Goal: Transaction & Acquisition: Purchase product/service

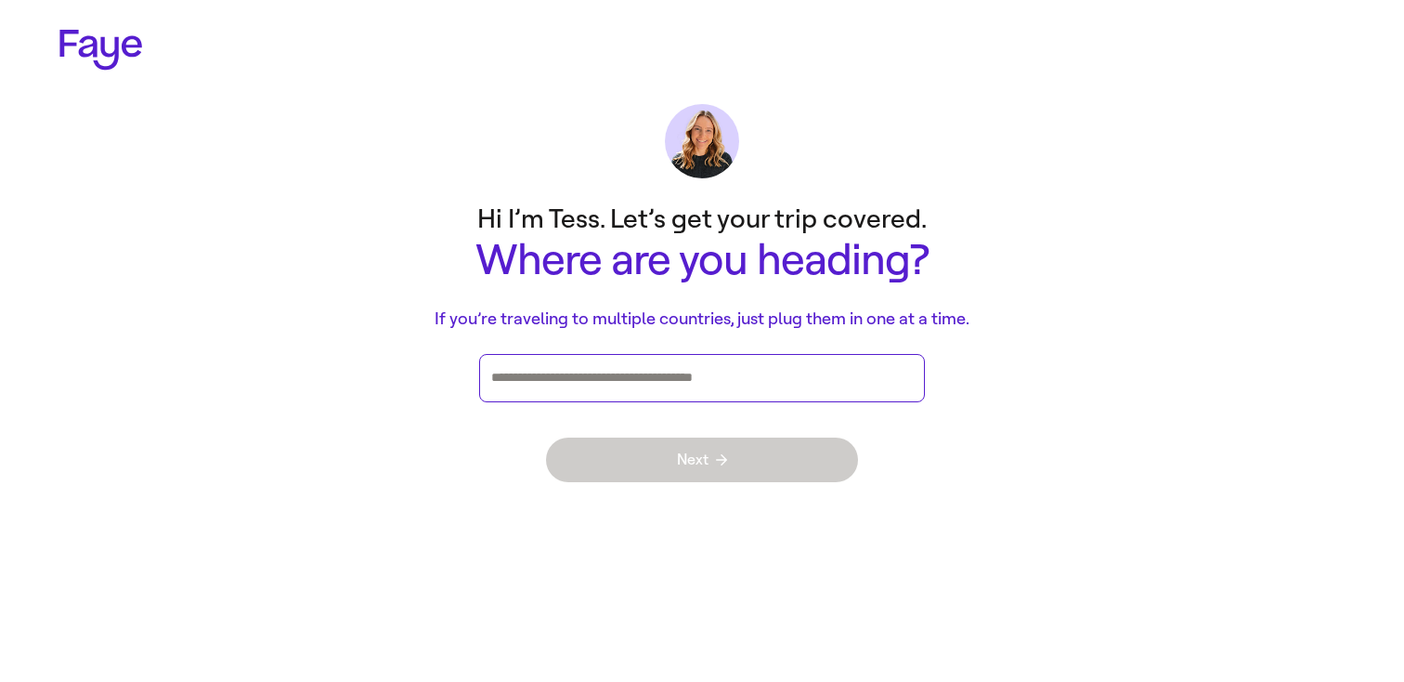
click at [726, 366] on input "Press enter after you type each destination" at bounding box center [702, 378] width 422 height 28
type input "***"
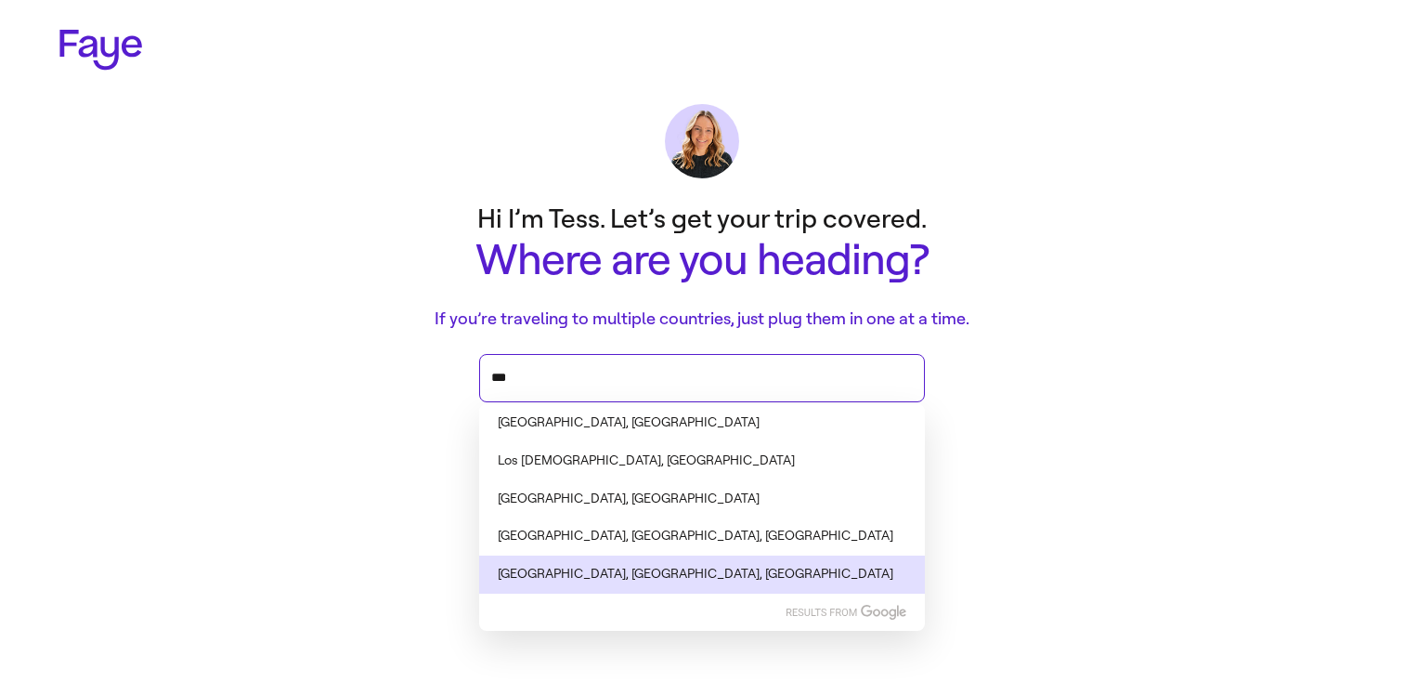
click at [535, 564] on li "Los Angeles, CA, USA" at bounding box center [702, 574] width 446 height 38
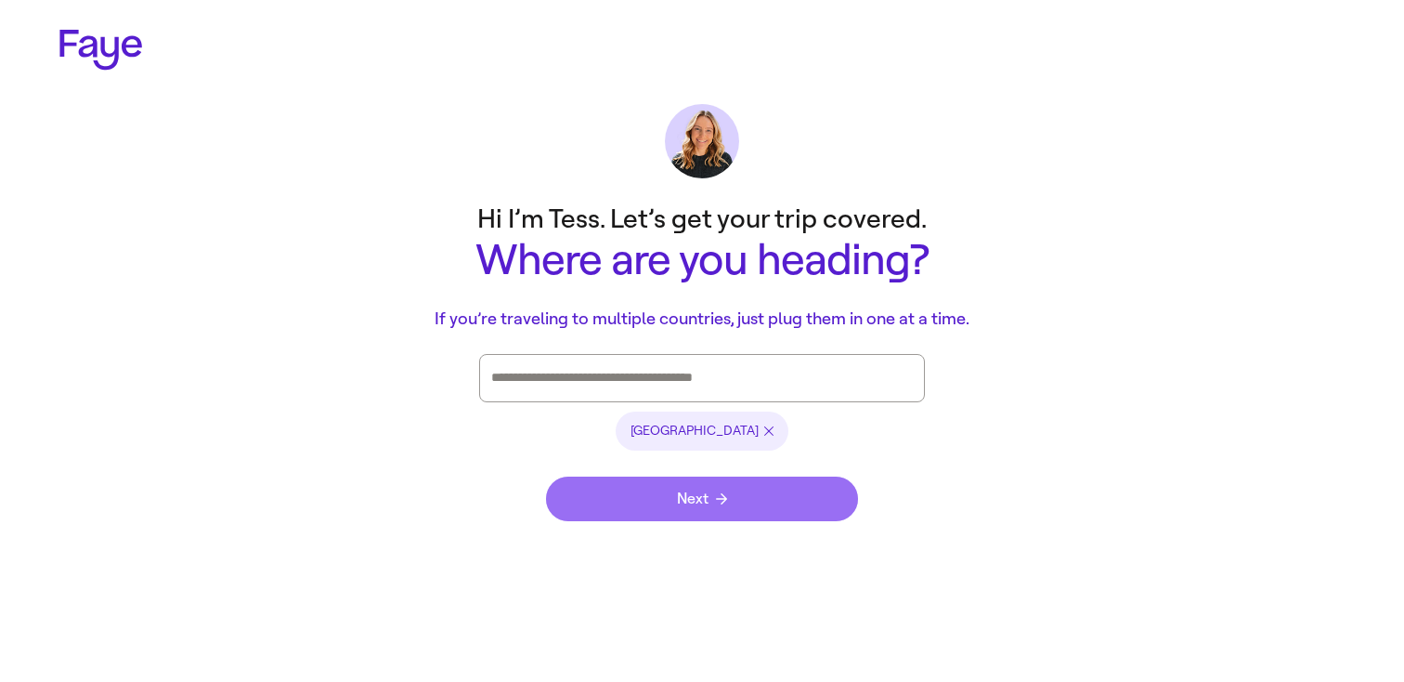
click at [660, 496] on button "Next" at bounding box center [702, 499] width 312 height 45
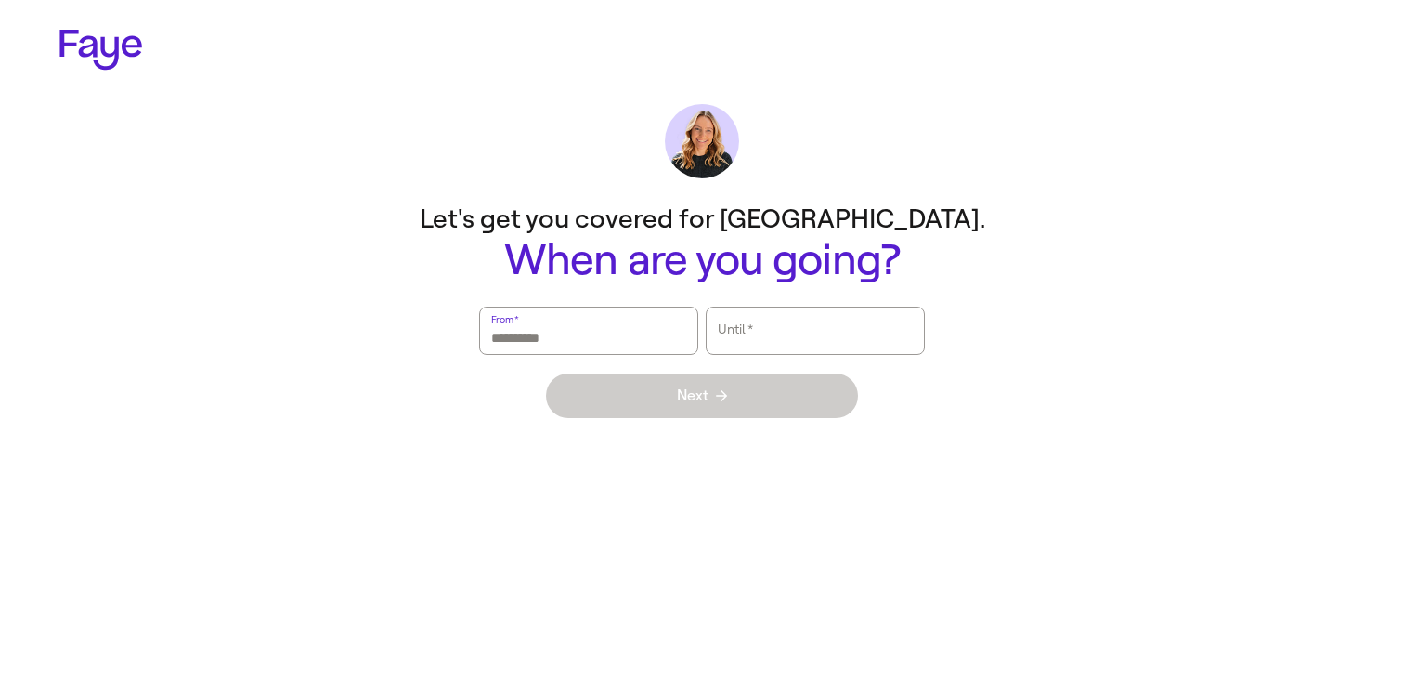
click at [638, 329] on input "From   *" at bounding box center [588, 330] width 195 height 43
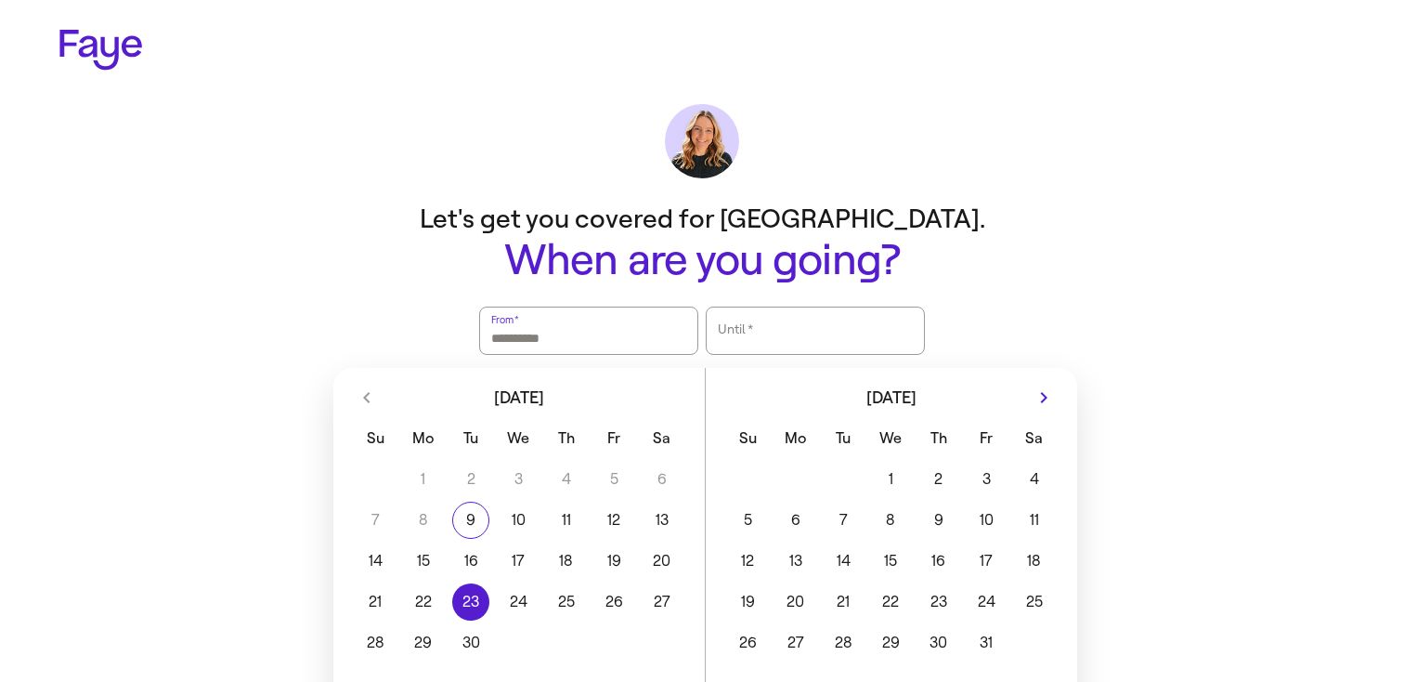
click at [462, 594] on button "23" at bounding box center [470, 601] width 47 height 37
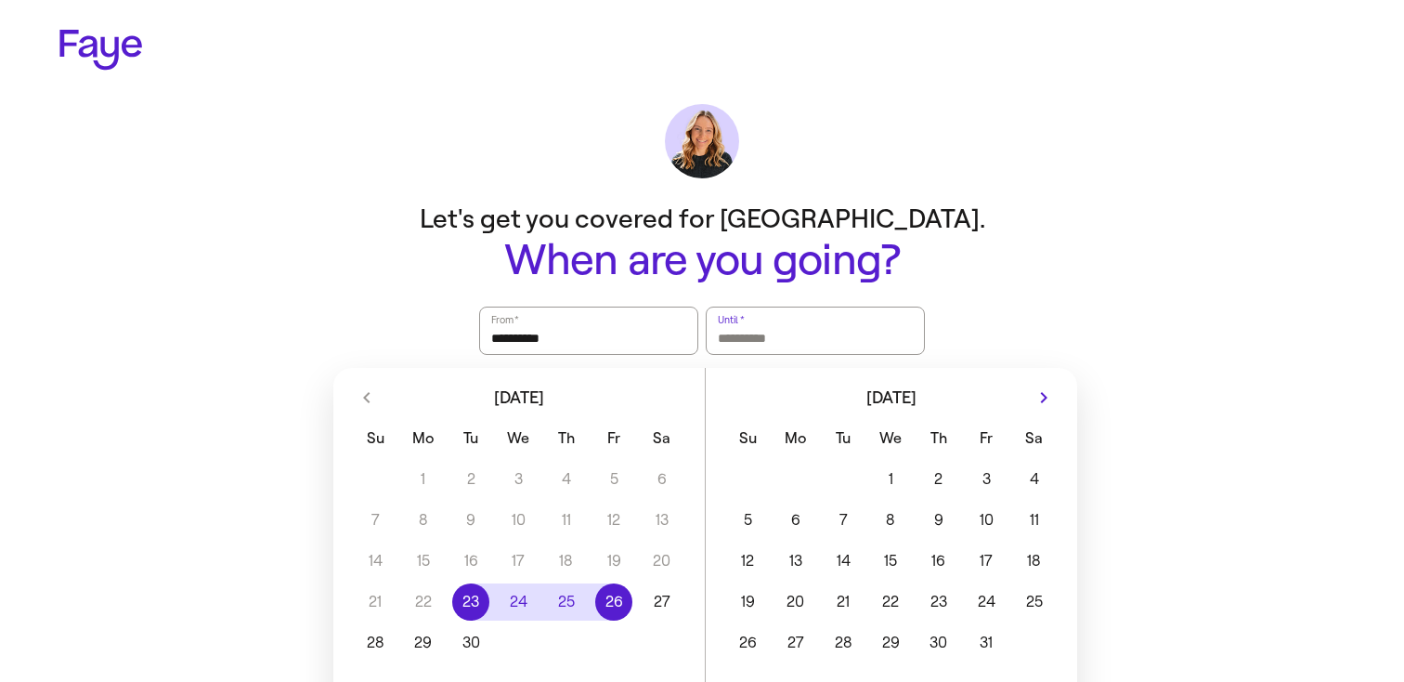
click at [614, 591] on button "26" at bounding box center [614, 601] width 47 height 37
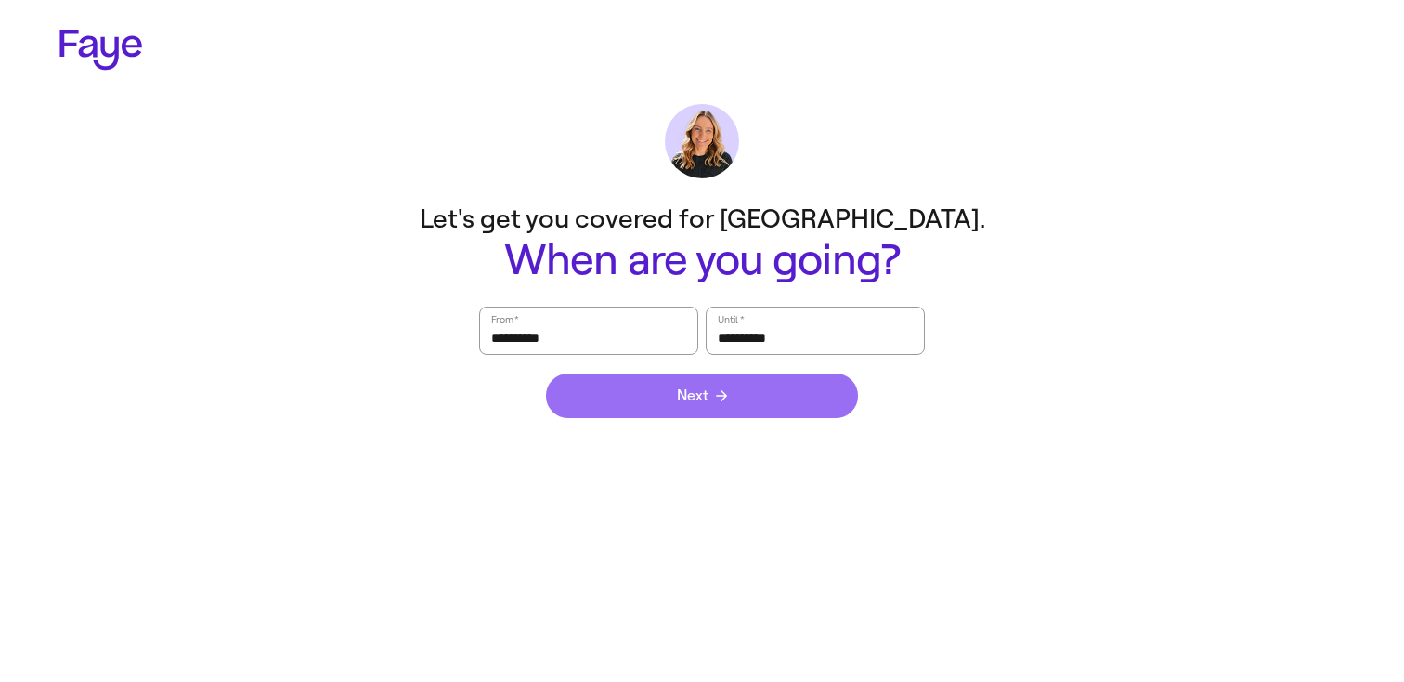
click at [700, 394] on span "Next" at bounding box center [702, 395] width 50 height 15
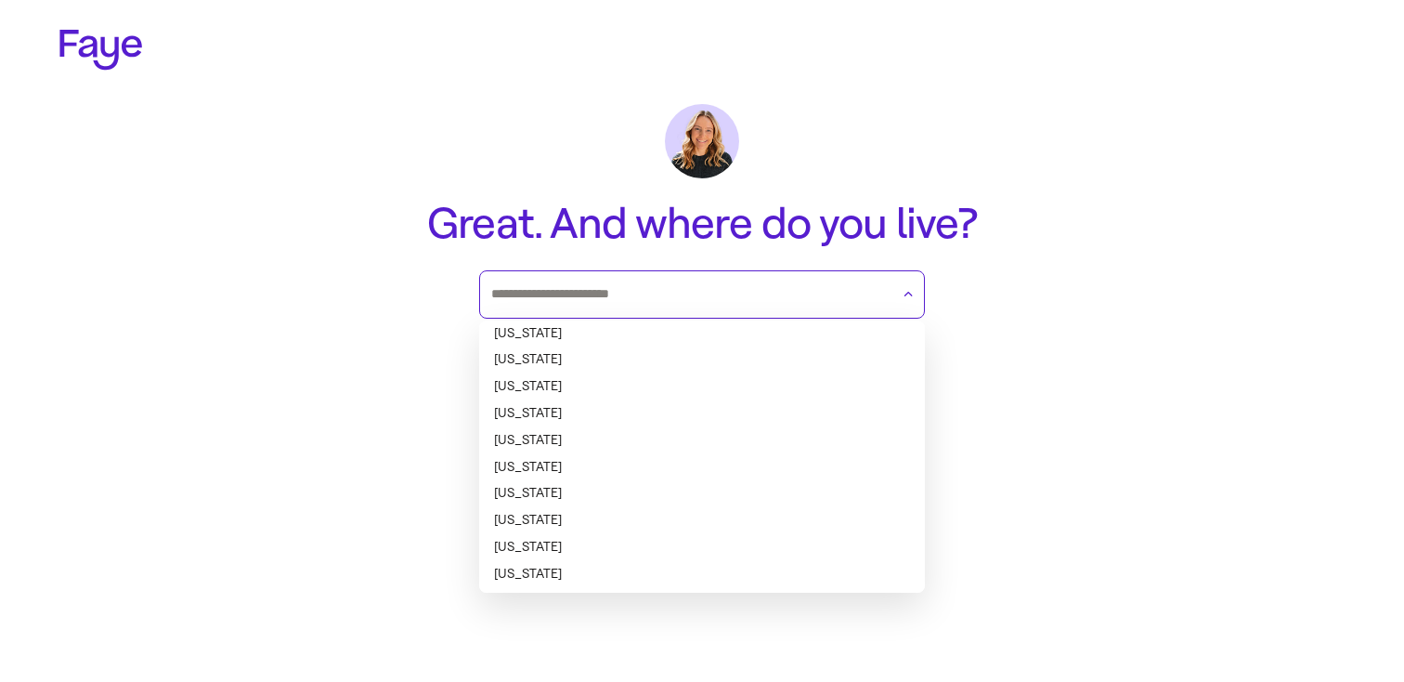
click at [712, 283] on input "text" at bounding box center [690, 295] width 398 height 28
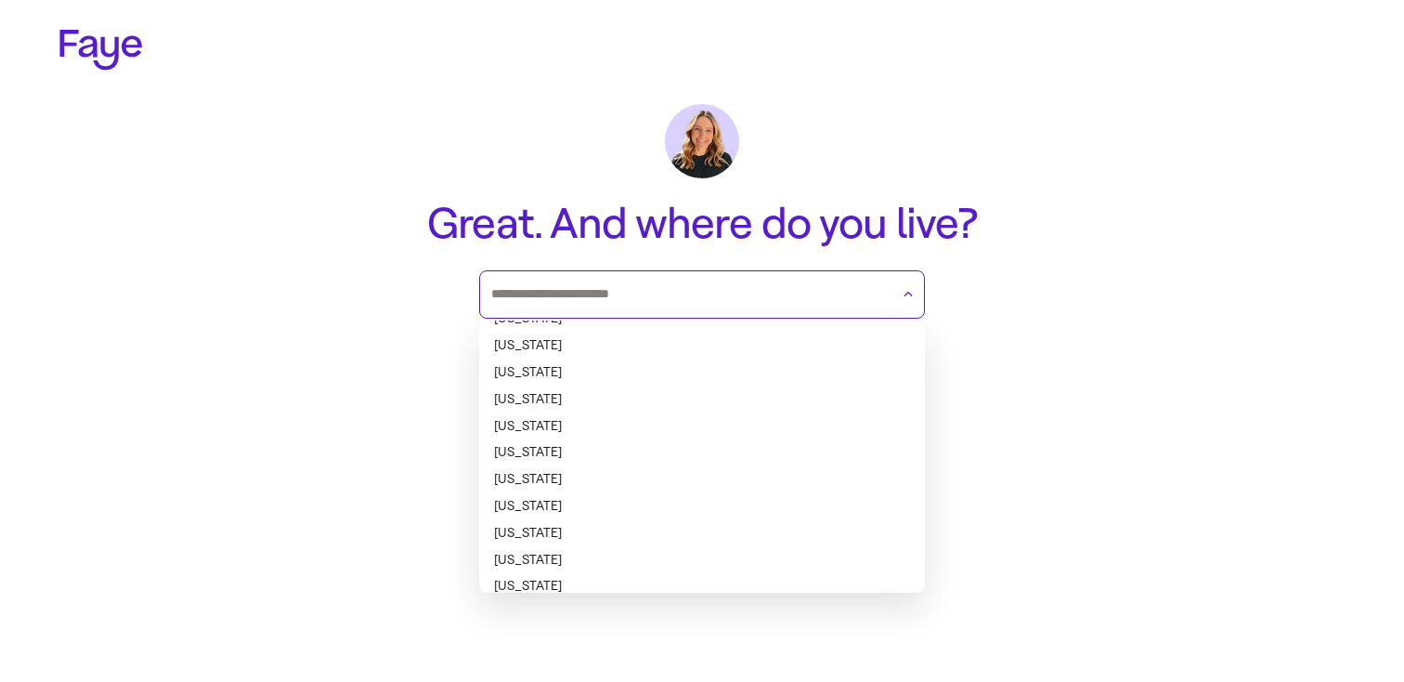
scroll to position [555, 0]
click at [597, 442] on li "Missouri" at bounding box center [702, 447] width 446 height 27
type input "********"
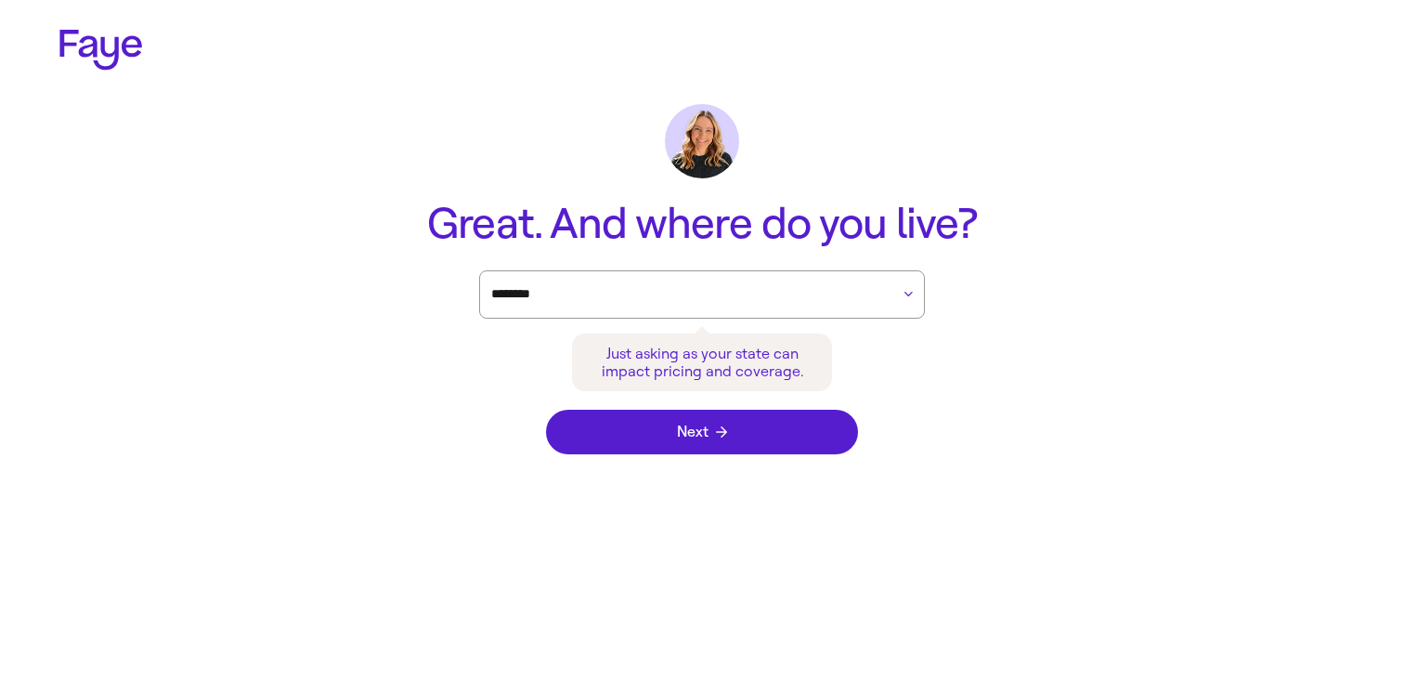
click at [597, 442] on button "Next" at bounding box center [702, 432] width 312 height 45
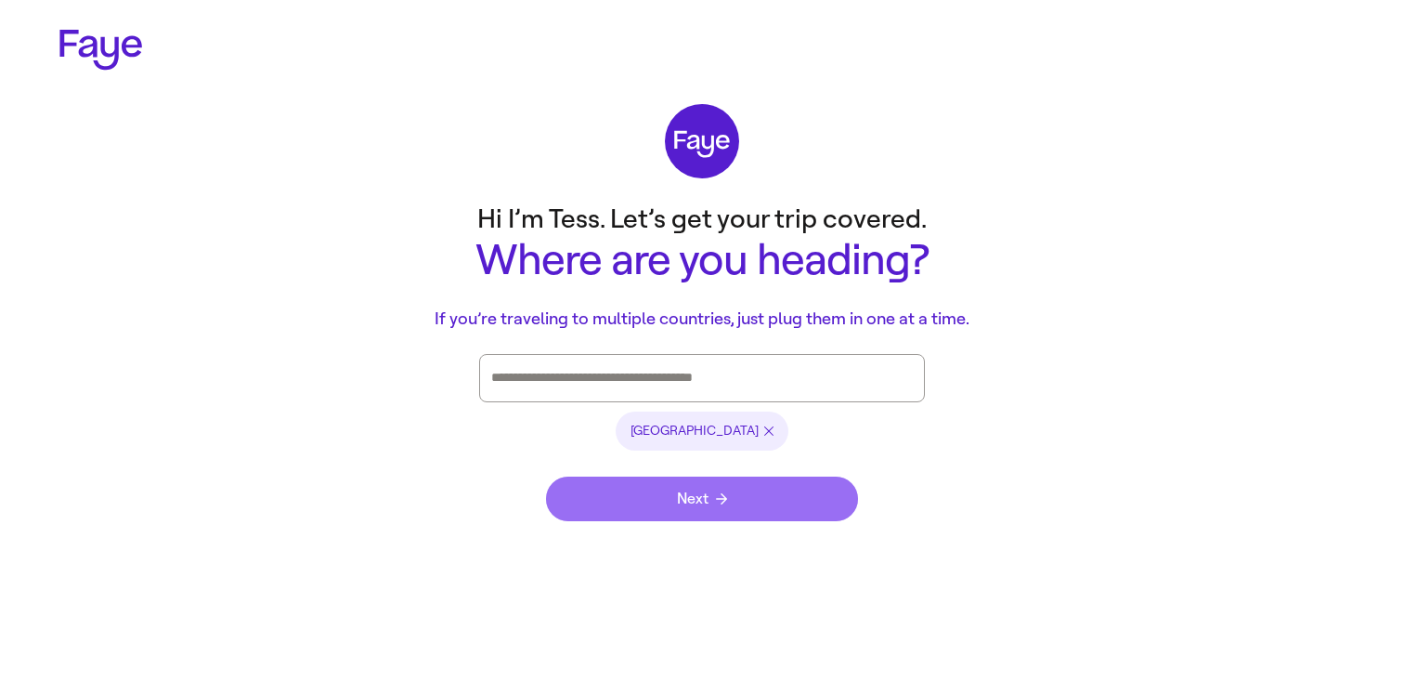
click at [714, 504] on span "Next" at bounding box center [702, 498] width 50 height 15
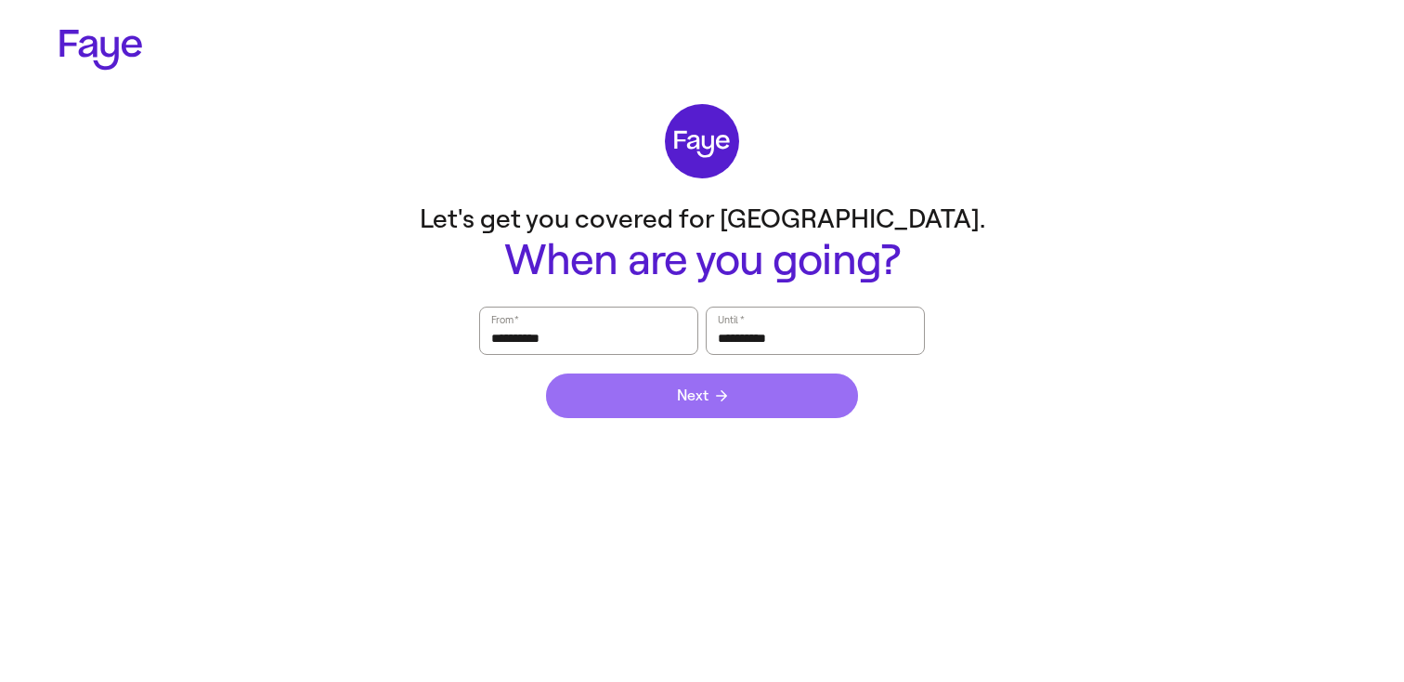
click at [738, 408] on button "Next" at bounding box center [702, 395] width 312 height 45
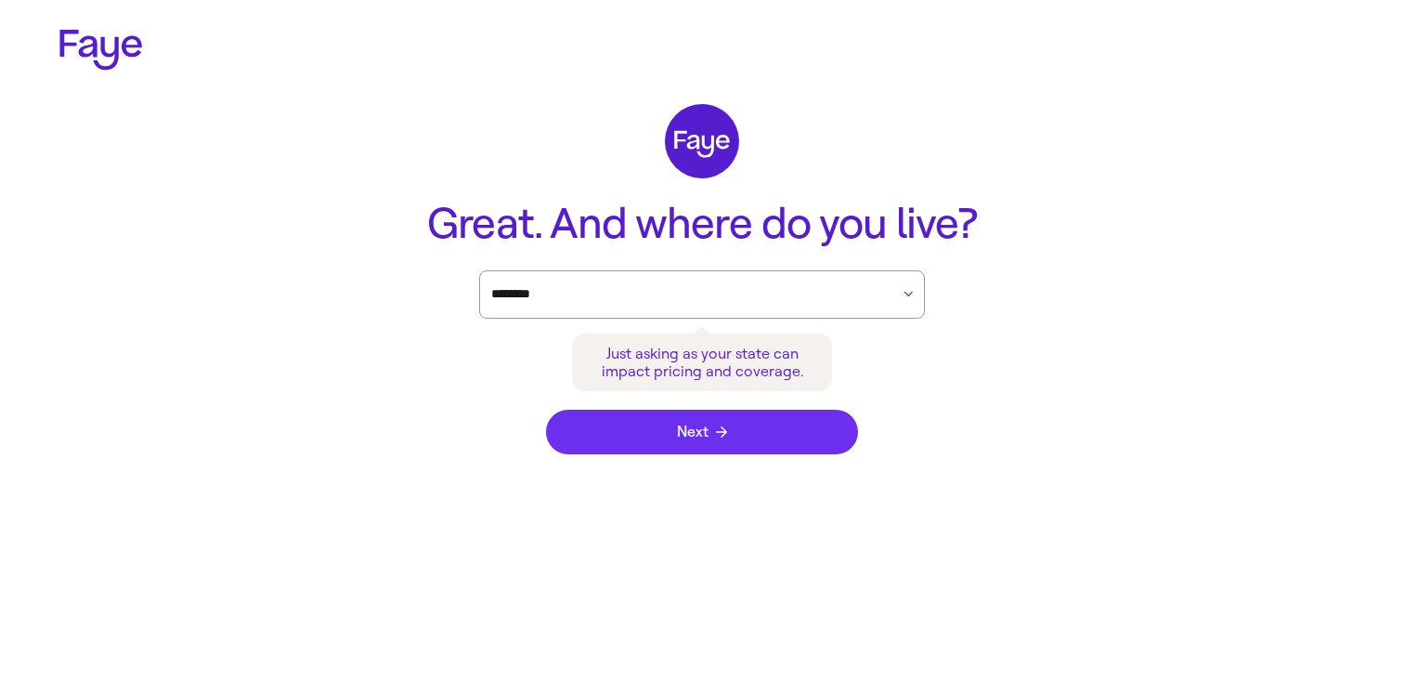
click at [692, 445] on button "Next" at bounding box center [702, 432] width 312 height 45
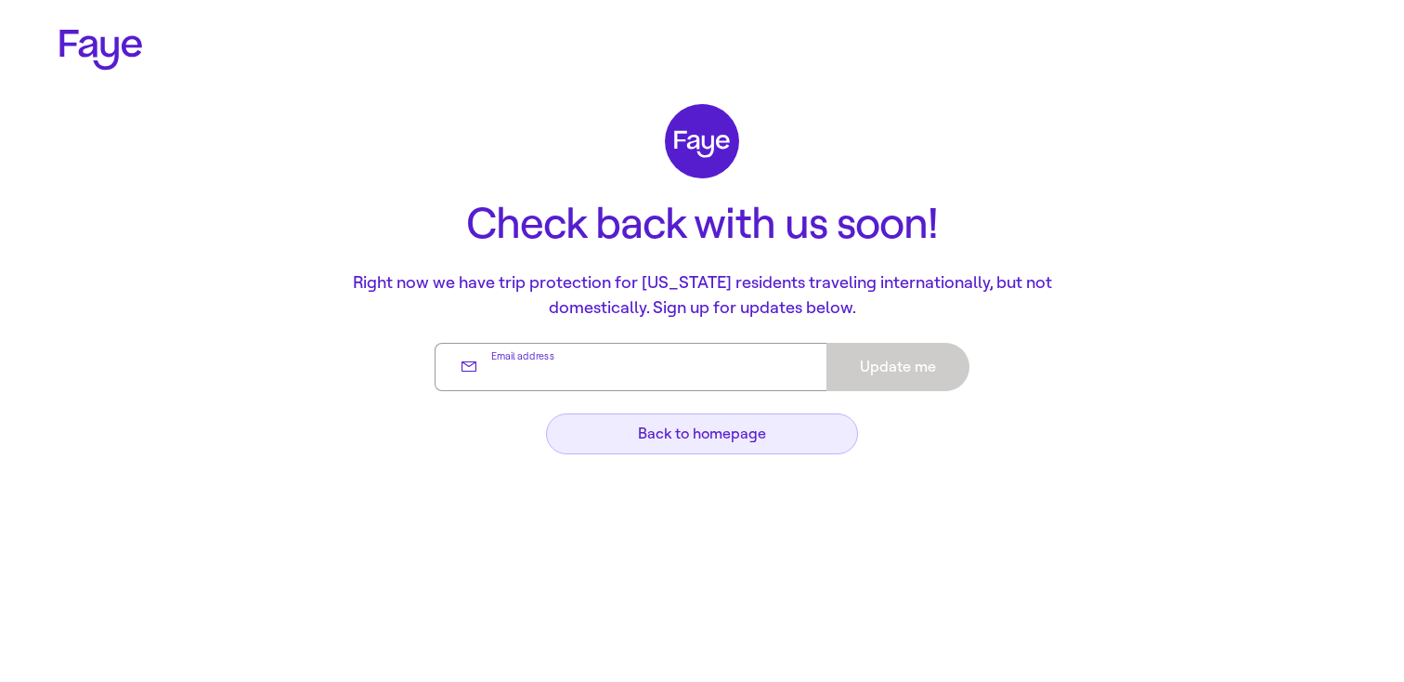
click at [780, 430] on span "Back to homepage" at bounding box center [702, 433] width 273 height 15
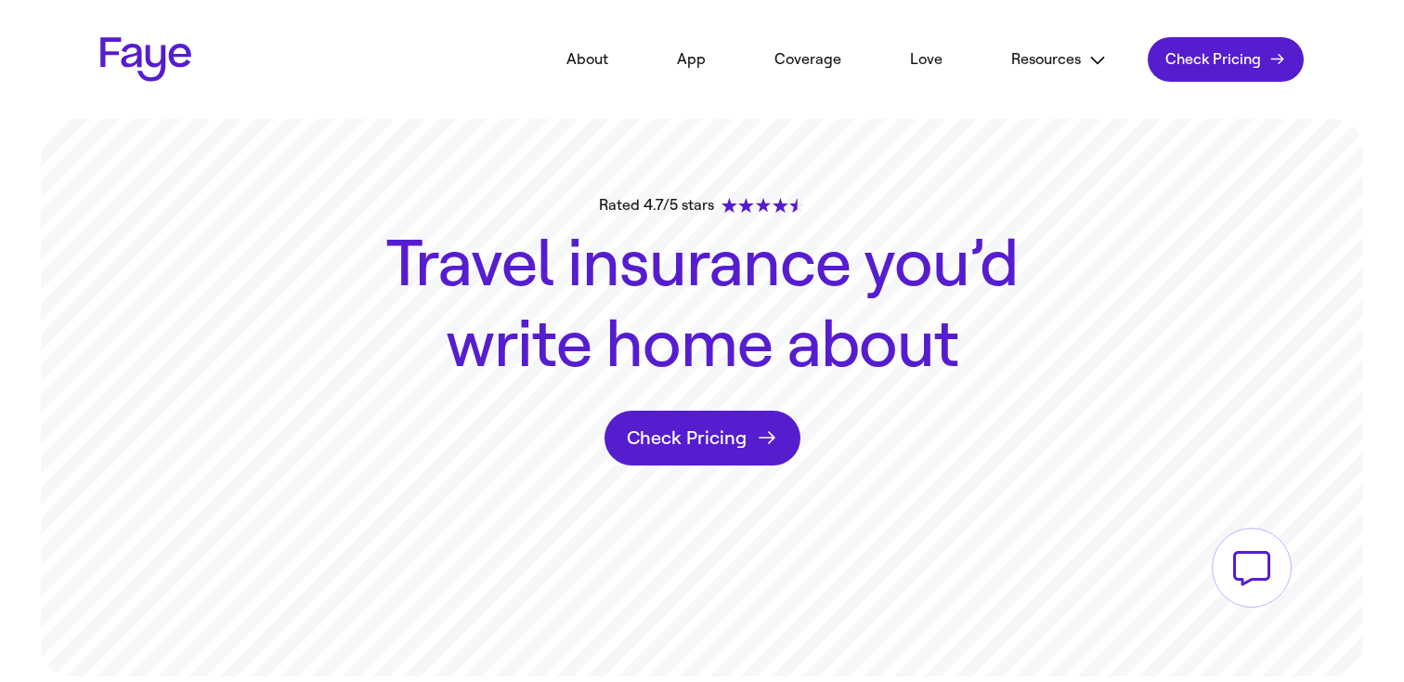
click at [1176, 64] on span "Check Pricing" at bounding box center [1214, 59] width 96 height 19
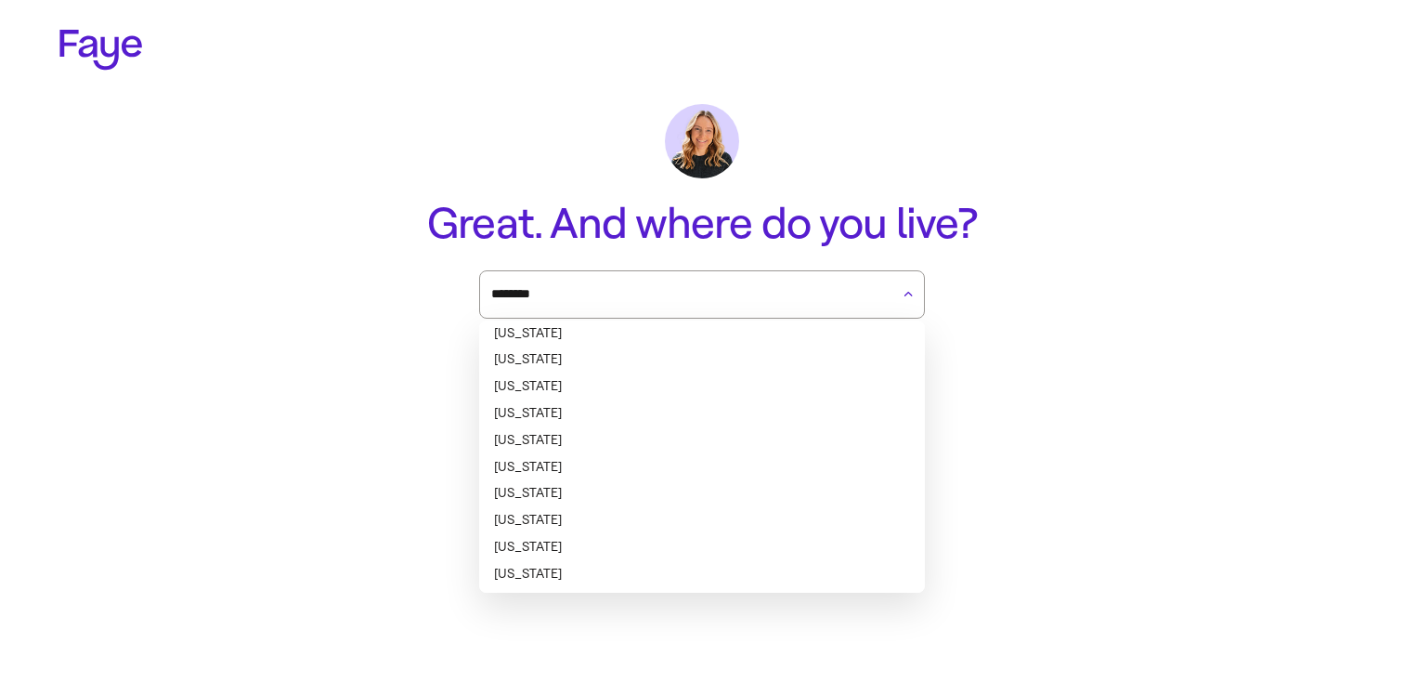
click at [730, 341] on li "[US_STATE]" at bounding box center [702, 333] width 446 height 27
type input "*******"
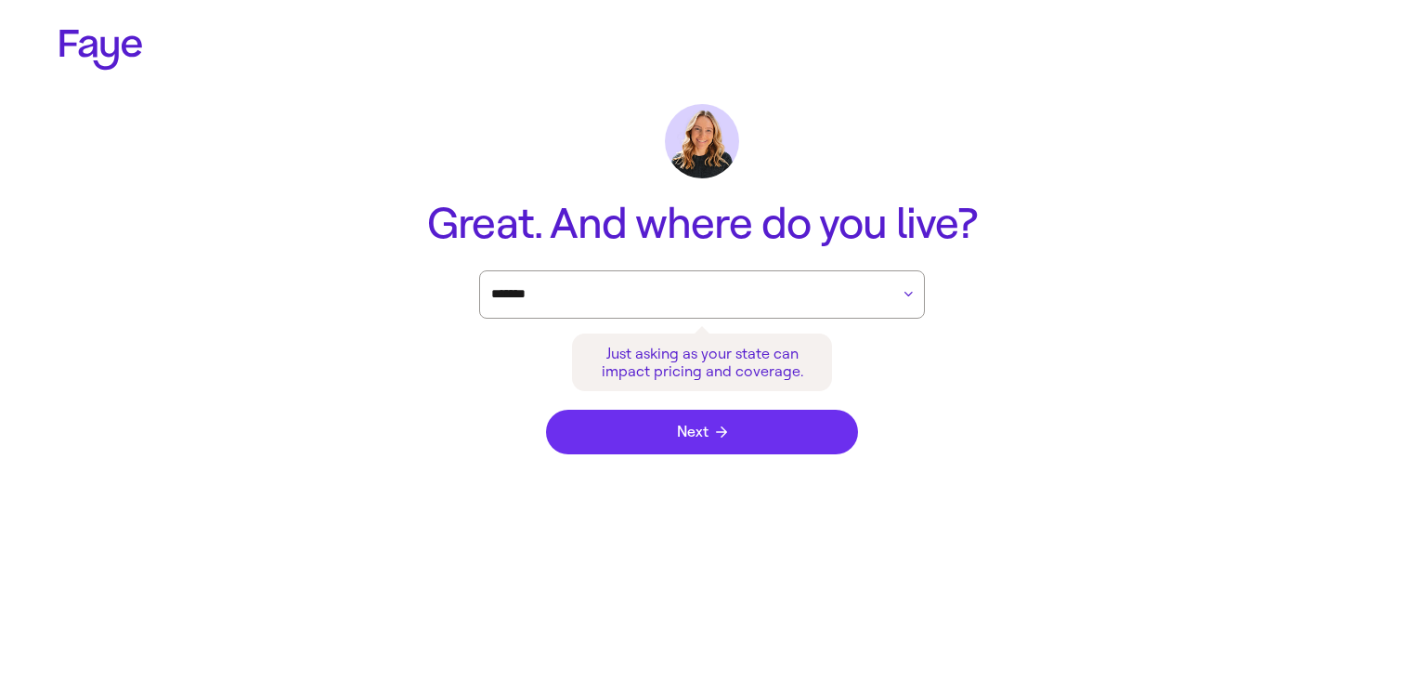
click at [731, 442] on button "Next" at bounding box center [702, 432] width 312 height 45
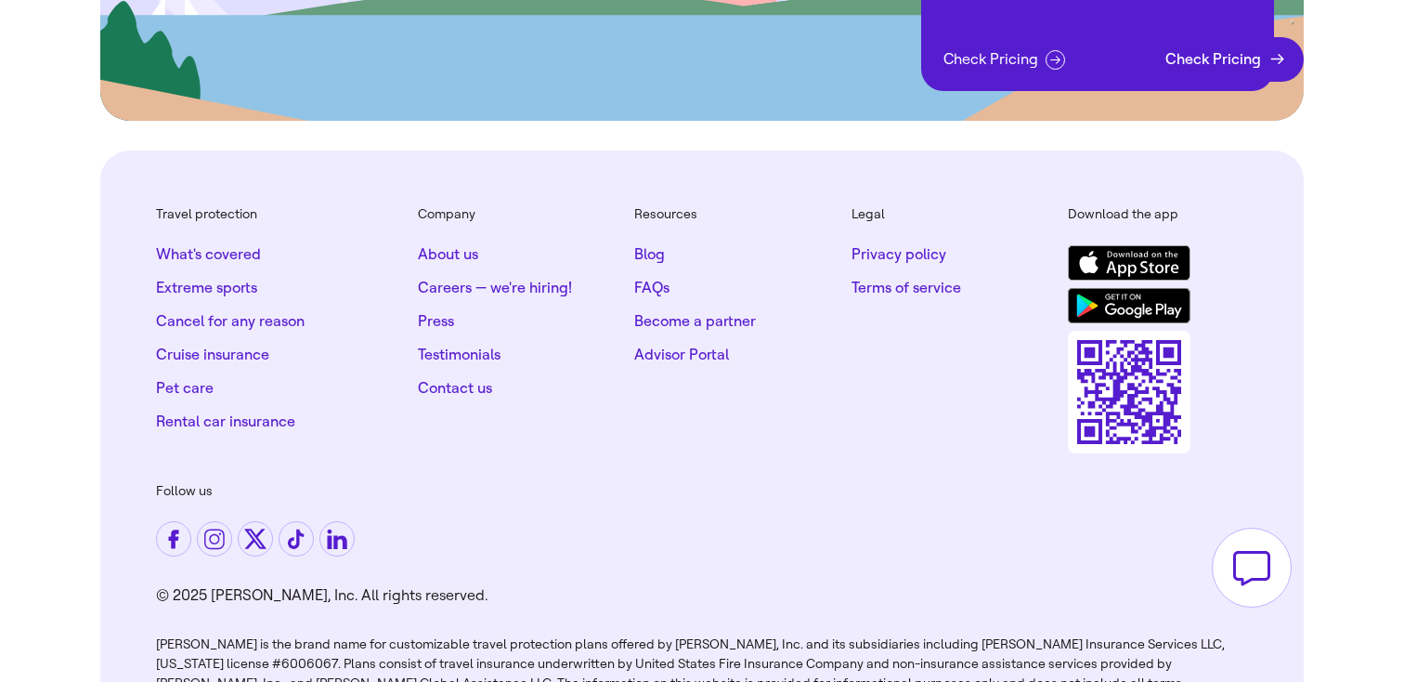
scroll to position [3969, 0]
